Goal: Complete application form: Complete application form

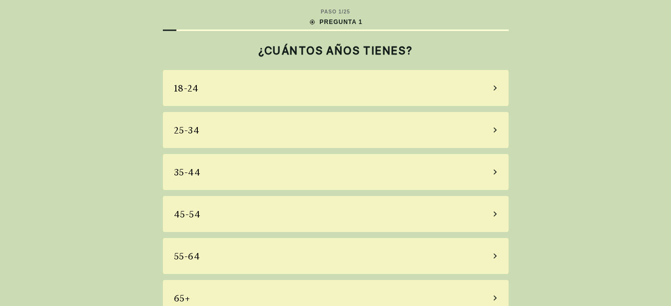
click at [278, 263] on div "55-64" at bounding box center [336, 256] width 346 height 36
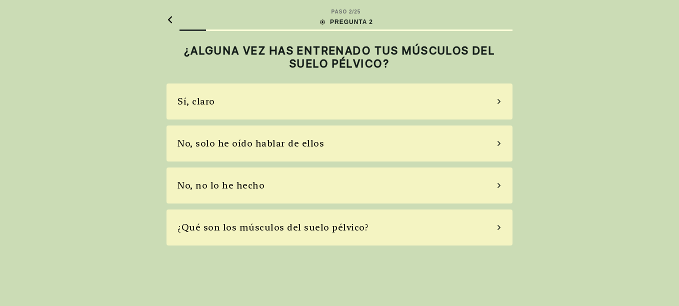
click at [493, 99] on div "Sí, claro" at bounding box center [339, 101] width 346 height 36
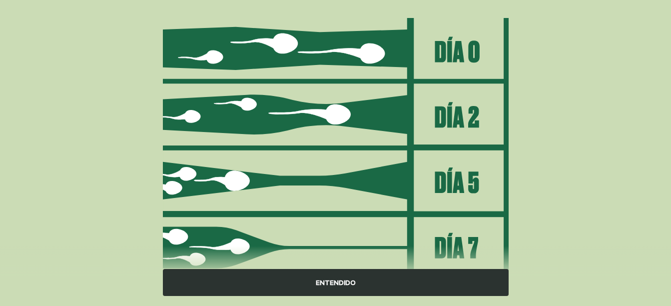
scroll to position [160, 0]
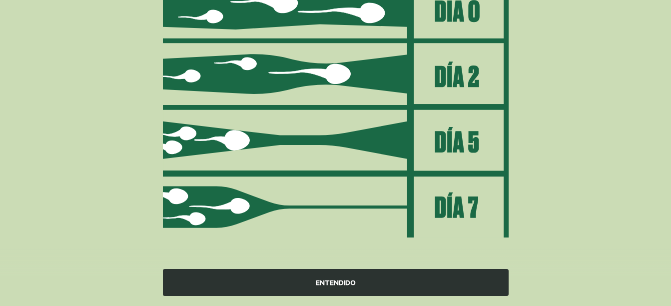
click at [360, 289] on div "ENTENDIDO" at bounding box center [336, 282] width 346 height 27
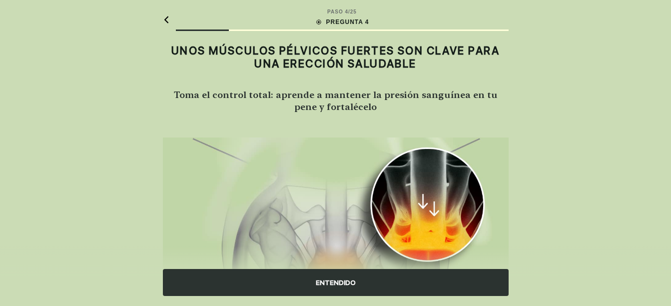
scroll to position [122, 0]
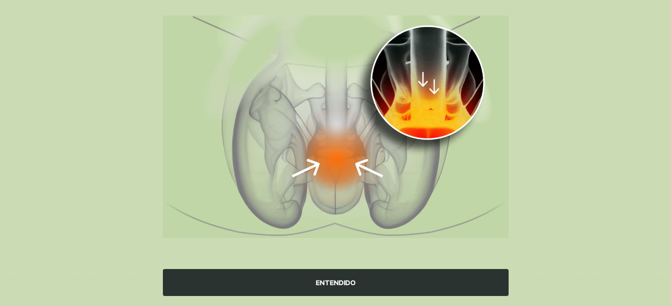
click at [332, 278] on div "ENTENDIDO" at bounding box center [336, 282] width 346 height 27
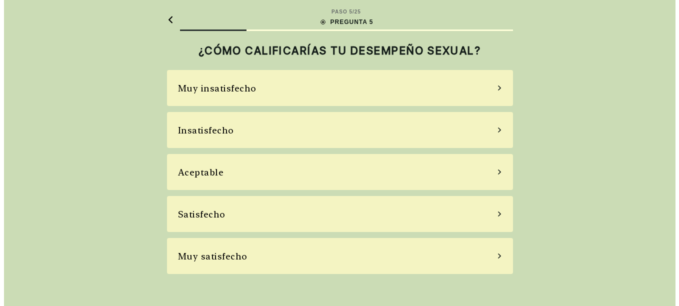
scroll to position [0, 0]
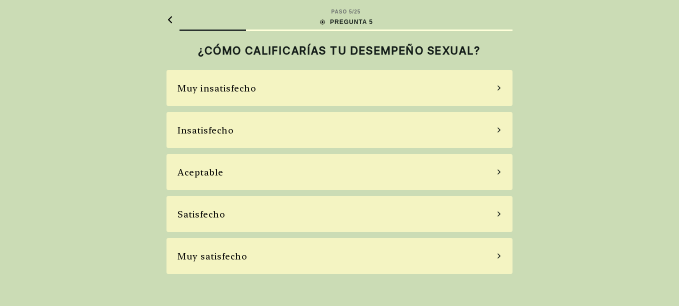
click at [306, 205] on div "Satisfecho" at bounding box center [339, 214] width 346 height 36
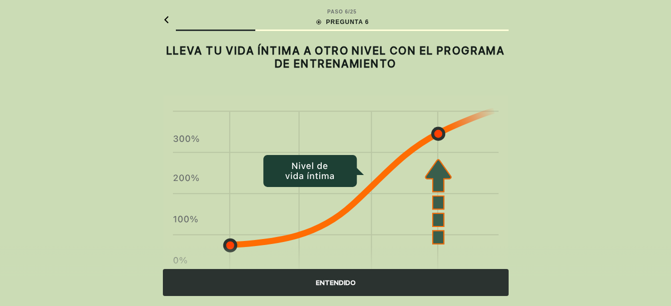
click at [357, 280] on div "ENTENDIDO" at bounding box center [336, 282] width 346 height 27
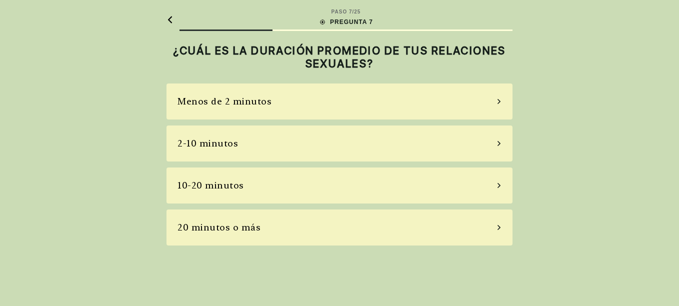
click at [392, 189] on div "10-20 minutos" at bounding box center [339, 185] width 346 height 36
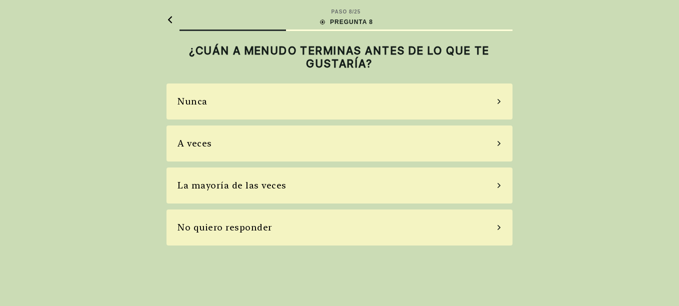
click at [496, 184] on div "La mayoría de las veces" at bounding box center [339, 185] width 346 height 36
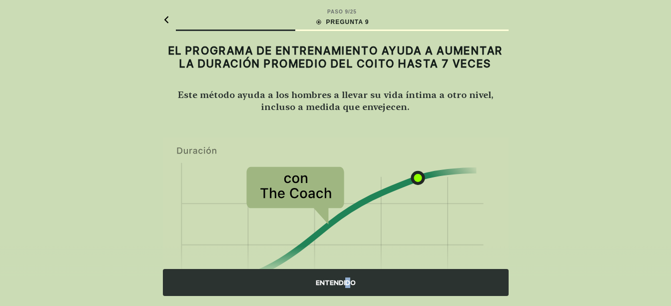
click at [348, 285] on div "ENTENDIDO" at bounding box center [336, 282] width 346 height 27
